Goal: Download file/media: Obtain a digital file from the website

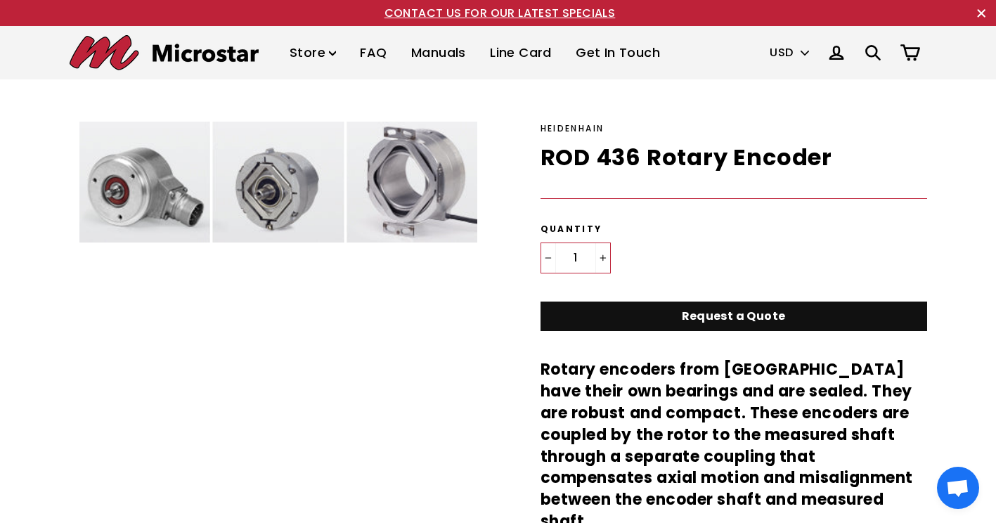
click at [134, 189] on img at bounding box center [231, 171] width 323 height 98
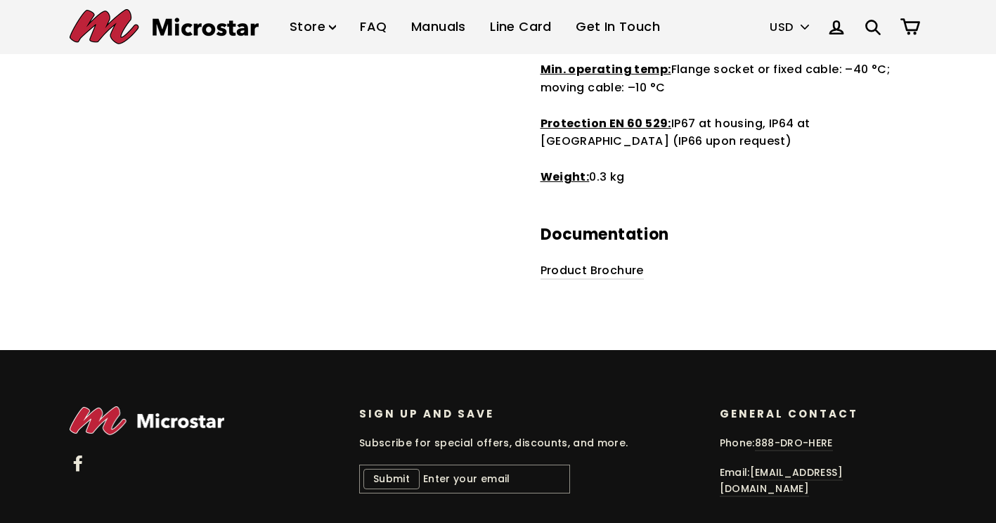
scroll to position [1228, 0]
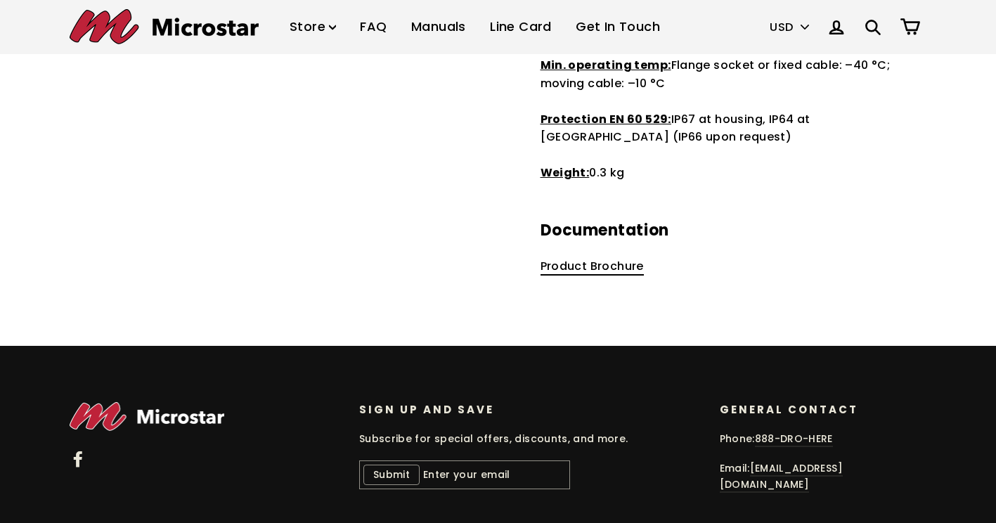
click at [604, 258] on link "Product Brochure" at bounding box center [592, 267] width 103 height 18
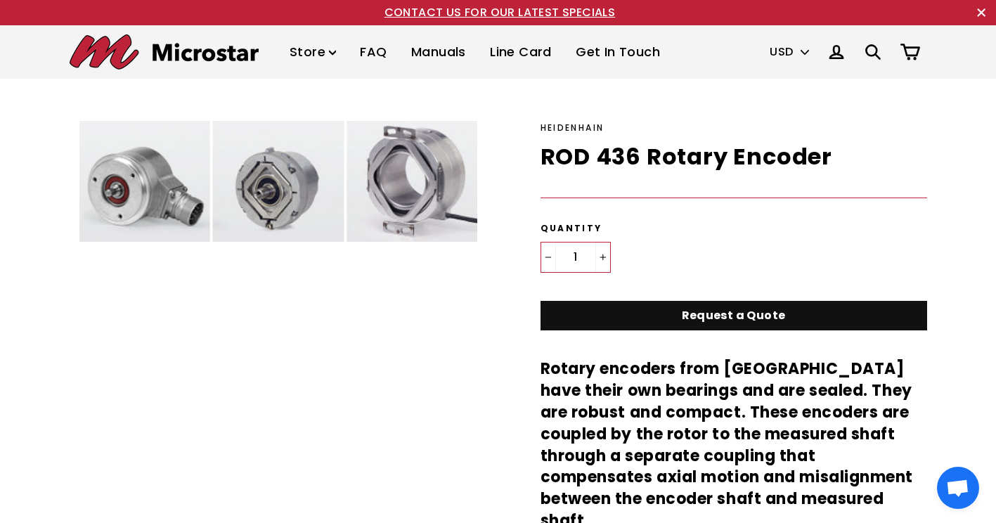
scroll to position [0, 0]
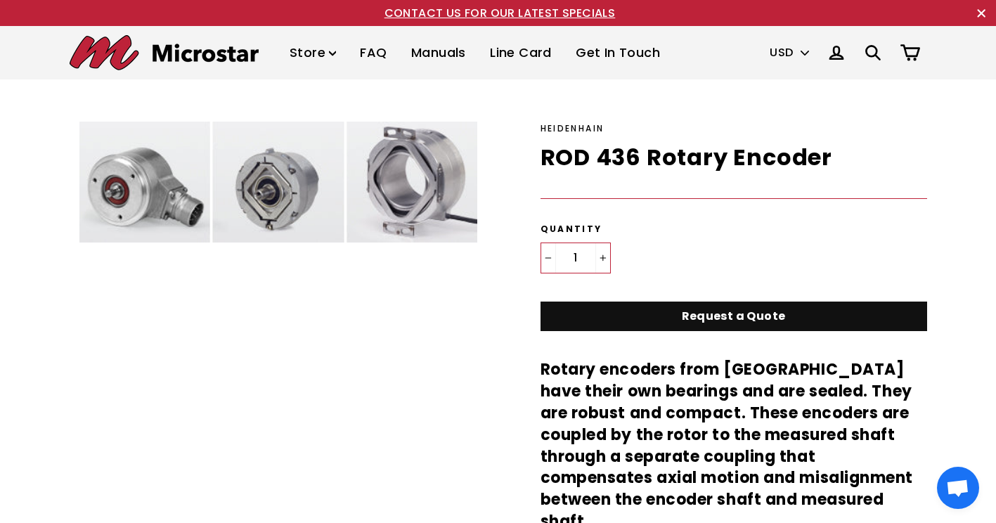
click at [511, 62] on link "Line Card" at bounding box center [520, 52] width 83 height 41
